Goal: Task Accomplishment & Management: Manage account settings

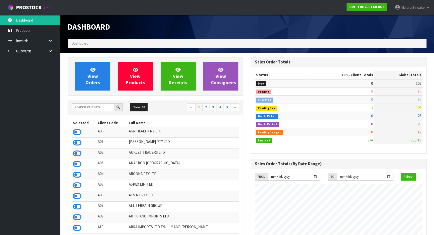
scroll to position [405, 183]
click at [84, 107] on input "text" at bounding box center [93, 107] width 42 height 8
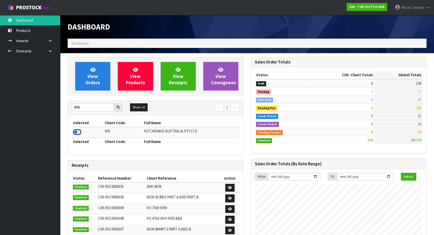
click at [76, 130] on icon at bounding box center [77, 132] width 9 height 8
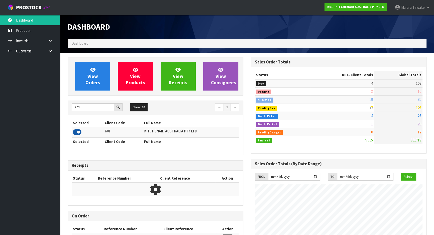
scroll to position [379, 183]
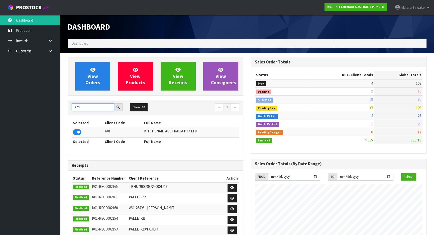
drag, startPoint x: 85, startPoint y: 107, endPoint x: 65, endPoint y: 103, distance: 19.9
click at [66, 104] on div "View Orders View Products View Receipts View Consignees K01 Show: 10 5 10 25 50…" at bounding box center [155, 203] width 183 height 293
type input "S08"
click at [75, 132] on icon at bounding box center [77, 132] width 9 height 8
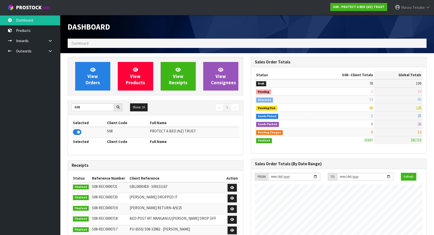
scroll to position [395, 183]
drag, startPoint x: 83, startPoint y: 107, endPoint x: 63, endPoint y: 103, distance: 19.8
click at [64, 104] on div "View Orders View Products View Receipts View Consignees S08 Show: 10 5 10 25 50…" at bounding box center [155, 202] width 183 height 291
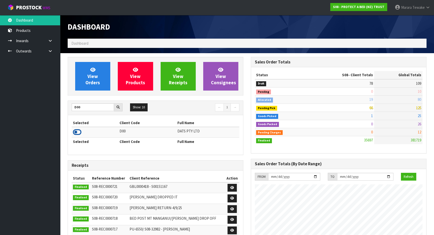
click at [80, 131] on icon at bounding box center [77, 132] width 9 height 8
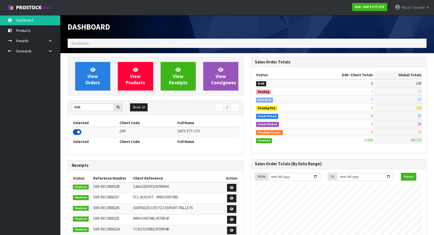
scroll to position [384, 183]
drag, startPoint x: 83, startPoint y: 105, endPoint x: 67, endPoint y: 101, distance: 16.1
click at [70, 102] on div "D00 Show: 10 5 10 25 50 ← 1 →" at bounding box center [155, 108] width 175 height 14
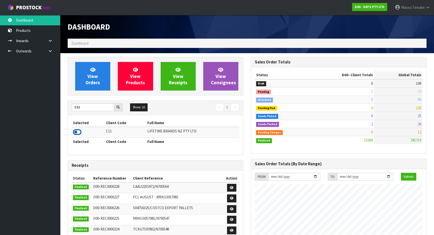
click at [78, 132] on icon at bounding box center [77, 132] width 9 height 8
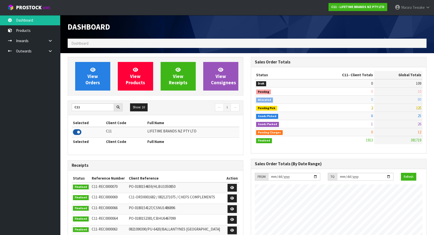
scroll to position [379, 183]
drag, startPoint x: 90, startPoint y: 107, endPoint x: 62, endPoint y: 100, distance: 28.8
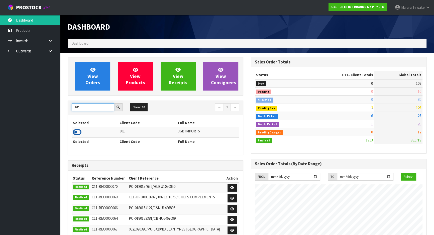
type input "J01"
click at [78, 132] on icon at bounding box center [77, 132] width 9 height 8
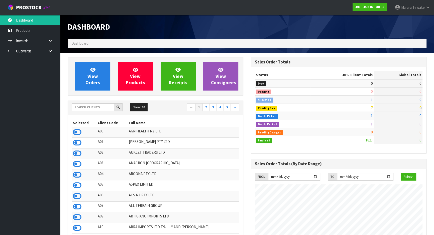
scroll to position [379, 183]
drag, startPoint x: 410, startPoint y: 9, endPoint x: 409, endPoint y: 12, distance: 3.3
click at [410, 9] on span "Marara" at bounding box center [406, 7] width 11 height 5
click at [408, 21] on link "Logout" at bounding box center [414, 20] width 40 height 7
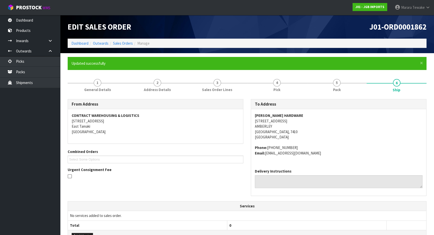
drag, startPoint x: 421, startPoint y: 9, endPoint x: 418, endPoint y: 17, distance: 7.9
click at [421, 9] on span "Tewake" at bounding box center [418, 7] width 12 height 5
click at [410, 21] on link "Logout" at bounding box center [414, 20] width 40 height 7
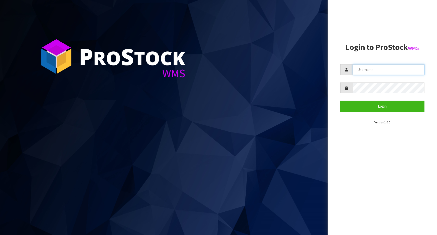
click at [366, 71] on input "text" at bounding box center [389, 69] width 72 height 11
type input "marara"
click at [340, 101] on button "Login" at bounding box center [382, 106] width 84 height 11
